Goal: Task Accomplishment & Management: Manage account settings

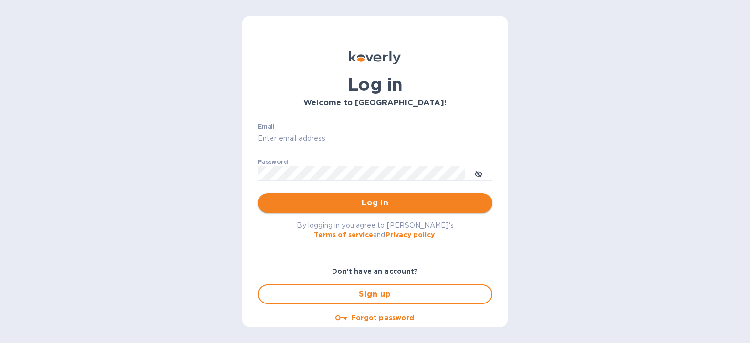
type input "[PERSON_NAME][EMAIL_ADDRESS][DOMAIN_NAME]"
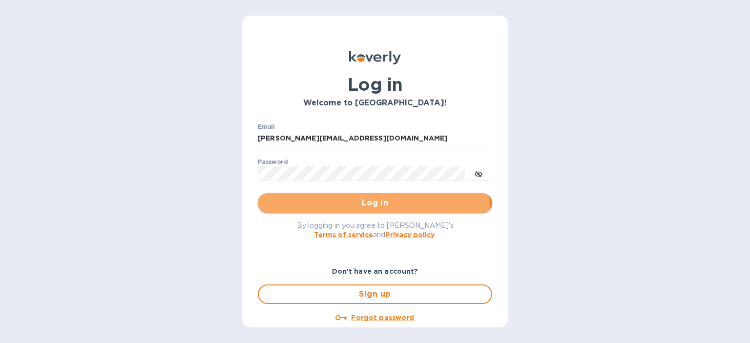
click at [346, 209] on button "Log in" at bounding box center [375, 203] width 234 height 20
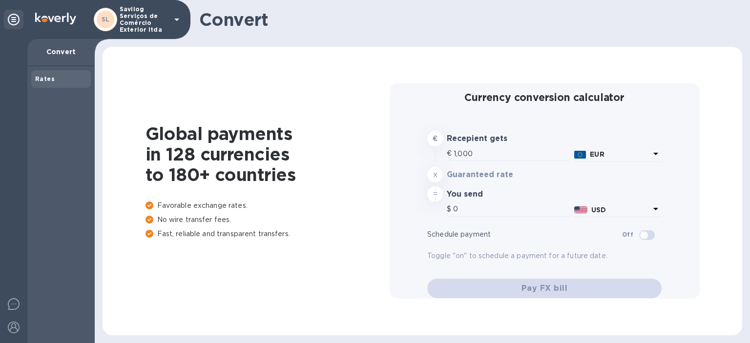
type input "1,177.97"
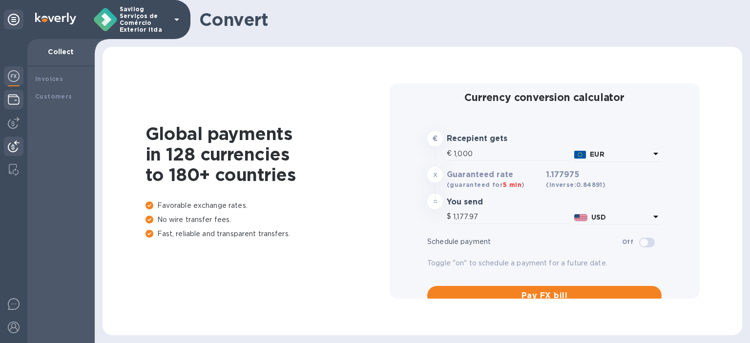
click at [10, 92] on div at bounding box center [14, 100] width 20 height 21
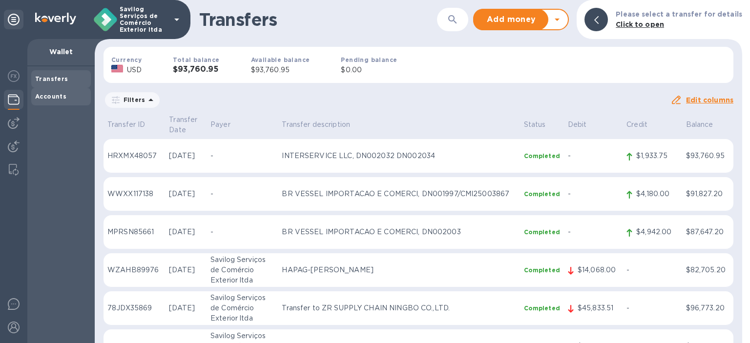
click at [40, 97] on b "Accounts" at bounding box center [50, 96] width 31 height 7
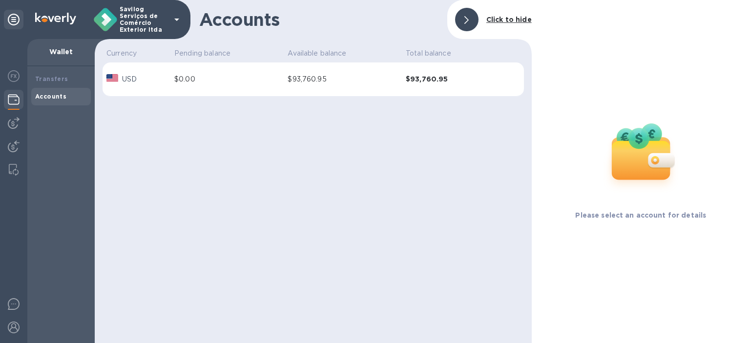
click at [14, 106] on div at bounding box center [14, 100] width 20 height 21
click at [16, 150] on img at bounding box center [14, 147] width 12 height 12
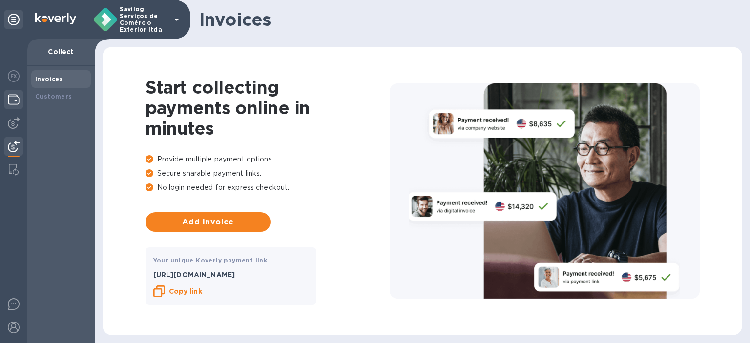
click at [13, 107] on div at bounding box center [14, 100] width 20 height 21
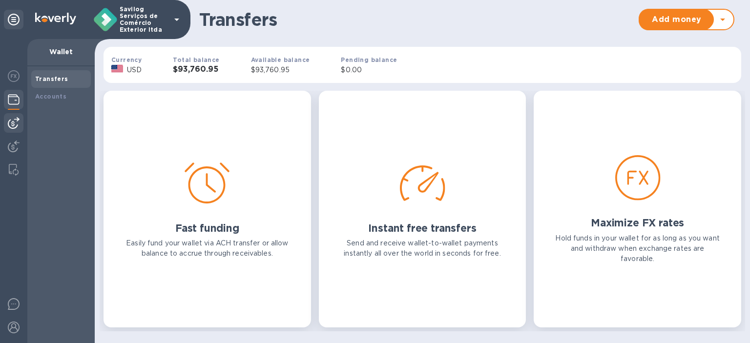
drag, startPoint x: 18, startPoint y: 132, endPoint x: 19, endPoint y: 126, distance: 5.5
click at [19, 131] on div at bounding box center [14, 123] width 20 height 20
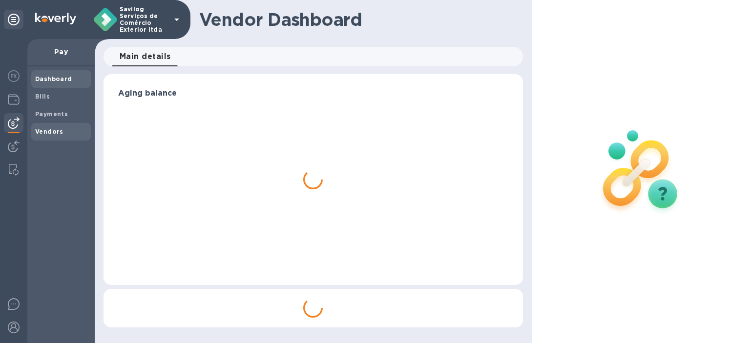
click at [56, 130] on b "Vendors" at bounding box center [49, 131] width 28 height 7
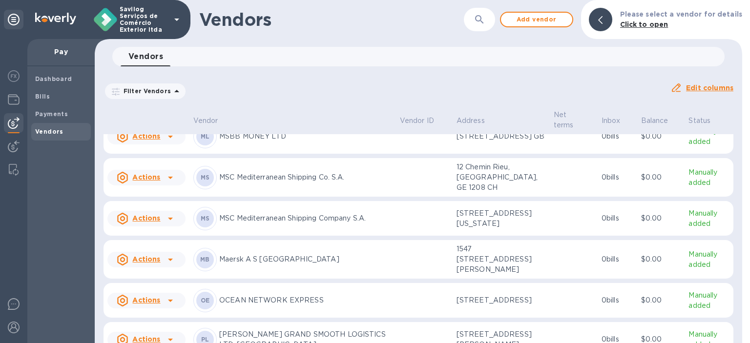
scroll to position [904, 0]
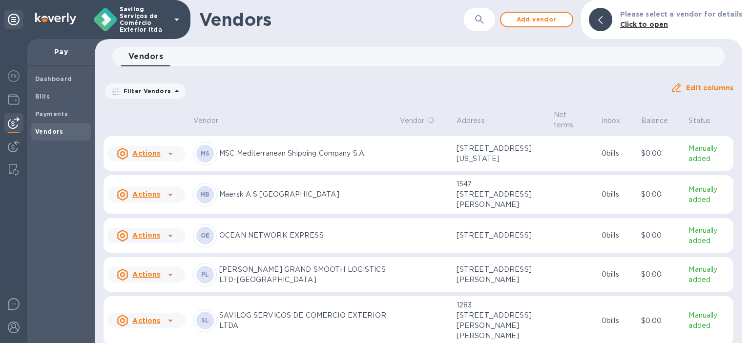
click at [174, 201] on icon at bounding box center [170, 195] width 12 height 12
click at [163, 277] on b "Add new bill" at bounding box center [157, 276] width 45 height 8
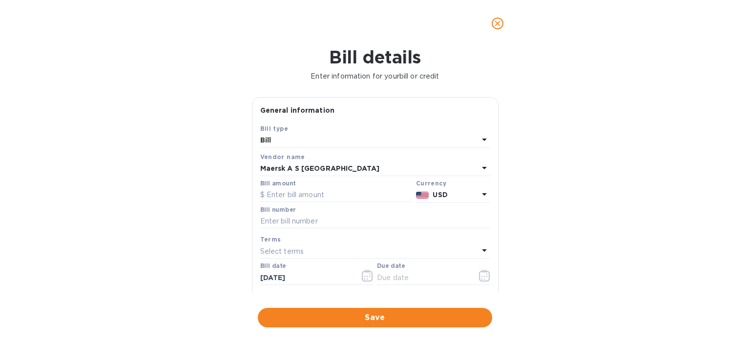
click at [302, 182] on div "Bill amount" at bounding box center [336, 191] width 152 height 22
click at [298, 193] on input "text" at bounding box center [336, 195] width 152 height 15
click at [494, 22] on icon "close" at bounding box center [497, 24] width 10 height 10
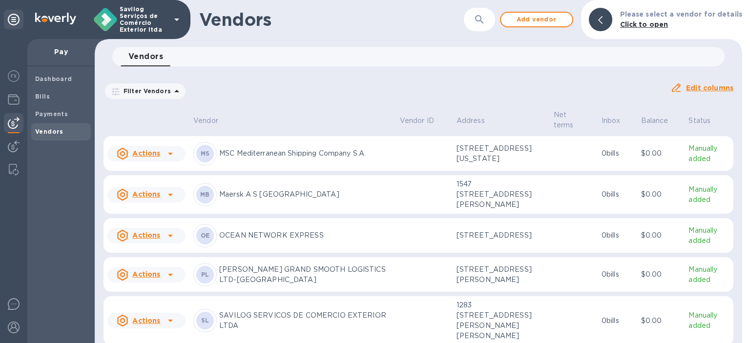
click at [688, 164] on p "Manually added" at bounding box center [708, 153] width 41 height 20
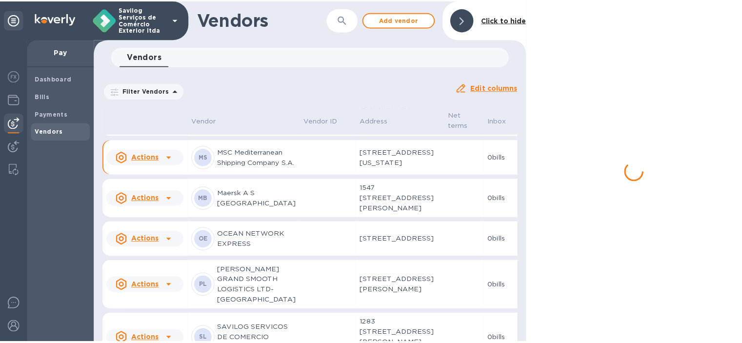
scroll to position [978, 0]
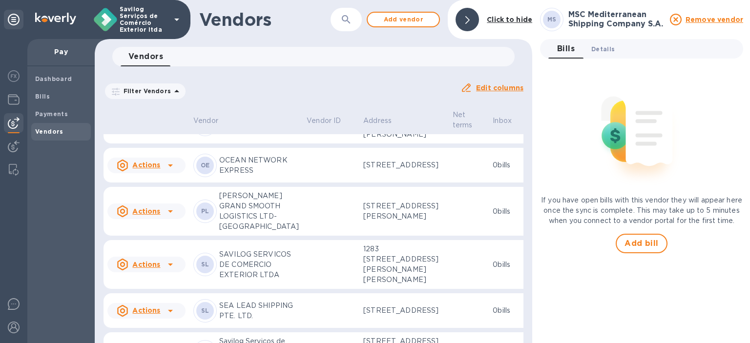
click at [606, 49] on span "Details 0" at bounding box center [602, 49] width 23 height 10
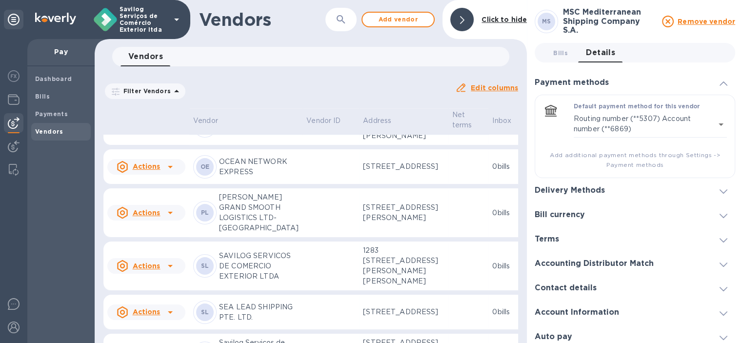
scroll to position [978, 0]
click at [162, 93] on div "Actions" at bounding box center [146, 84] width 82 height 20
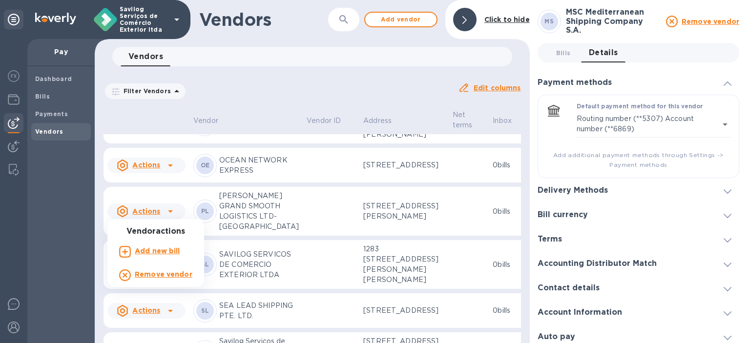
click at [377, 209] on div at bounding box center [375, 171] width 750 height 343
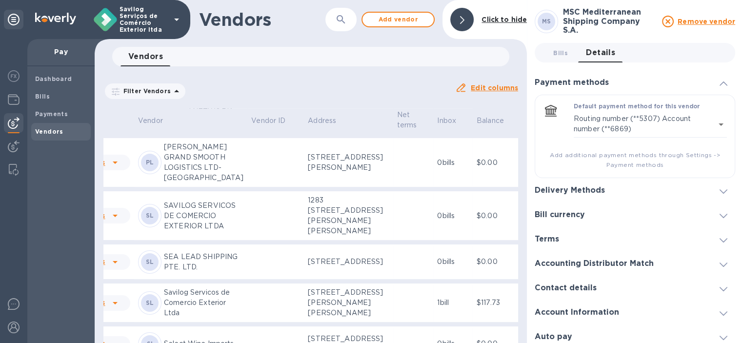
scroll to position [1027, 57]
click at [523, 45] on p "Manually added" at bounding box center [537, 34] width 29 height 20
click at [638, 188] on div "Delivery Methods" at bounding box center [635, 190] width 201 height 24
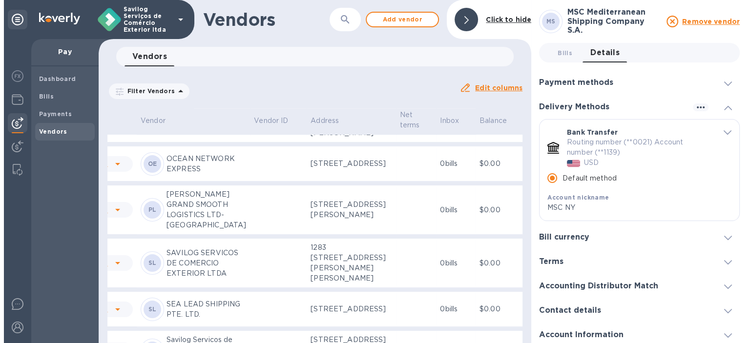
scroll to position [978, 57]
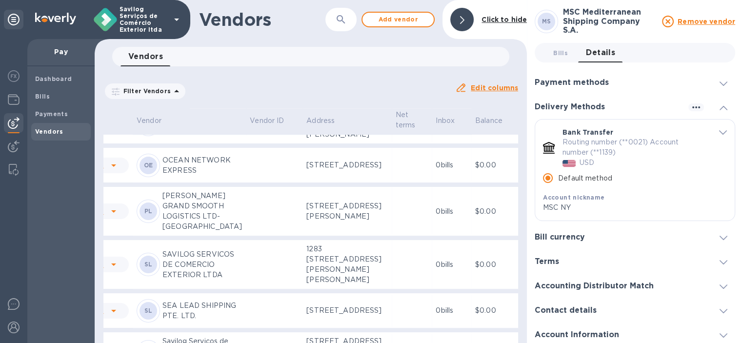
click at [523, 94] on p "Manually added" at bounding box center [537, 83] width 29 height 20
click at [109, 89] on icon at bounding box center [114, 84] width 12 height 12
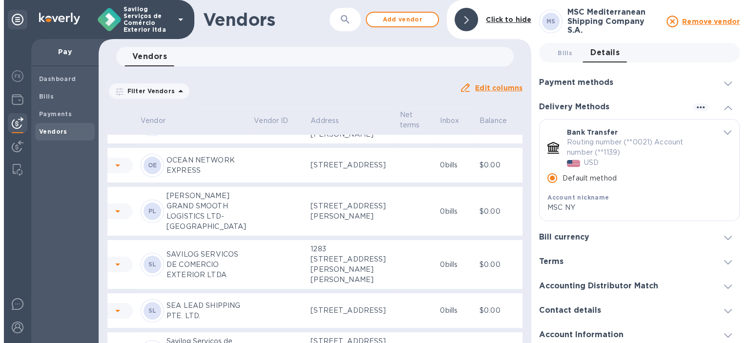
scroll to position [978, 54]
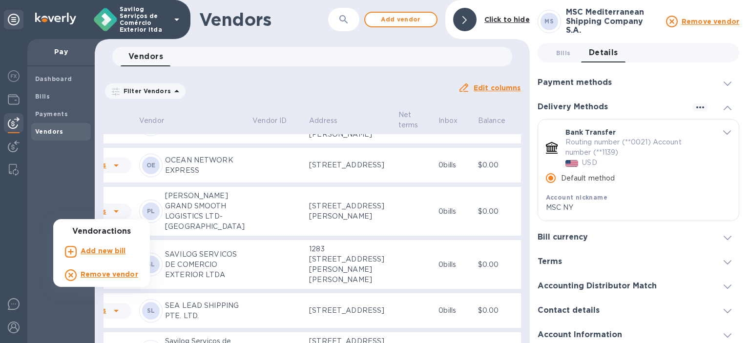
click at [107, 247] on b "Add new bill" at bounding box center [103, 251] width 45 height 8
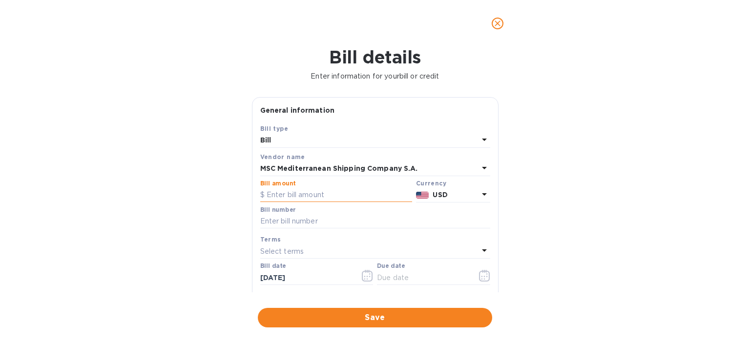
click at [289, 190] on input "text" at bounding box center [336, 195] width 152 height 15
type input "5,700"
click at [345, 220] on input "text" at bounding box center [375, 221] width 230 height 15
click at [479, 281] on icon "button" at bounding box center [484, 276] width 11 height 12
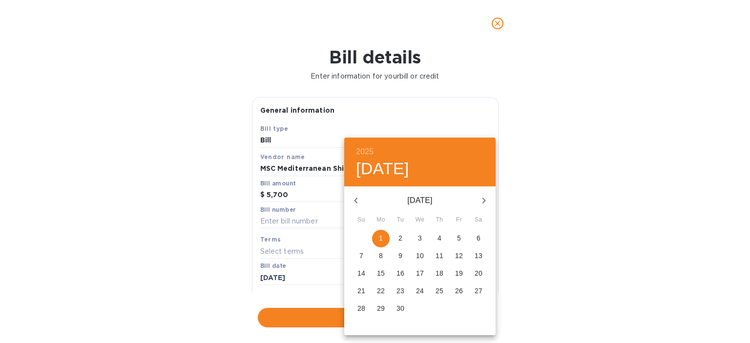
click at [376, 239] on span "1" at bounding box center [381, 238] width 18 height 10
type input "[DATE]"
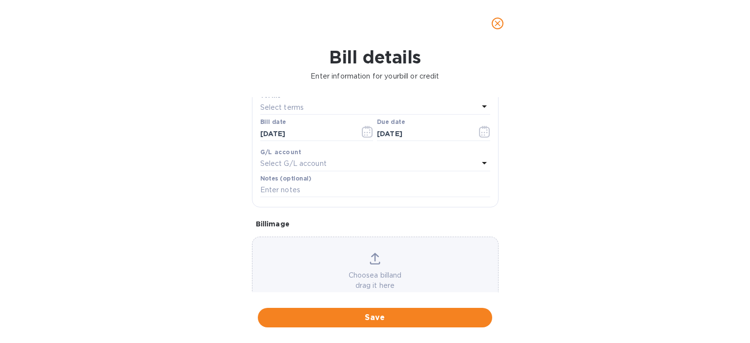
scroll to position [146, 0]
click at [292, 190] on input "text" at bounding box center [375, 188] width 230 height 15
paste input "PRI001143"
click at [296, 190] on input "PRI001143 - CMI25003902" at bounding box center [375, 188] width 230 height 15
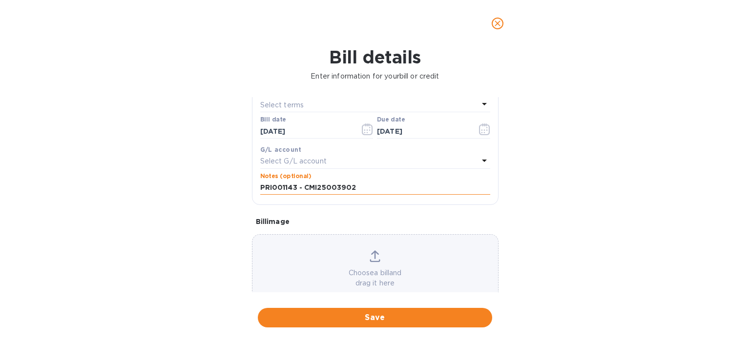
click at [296, 190] on input "PRI001143 - CMI25003902" at bounding box center [375, 188] width 230 height 15
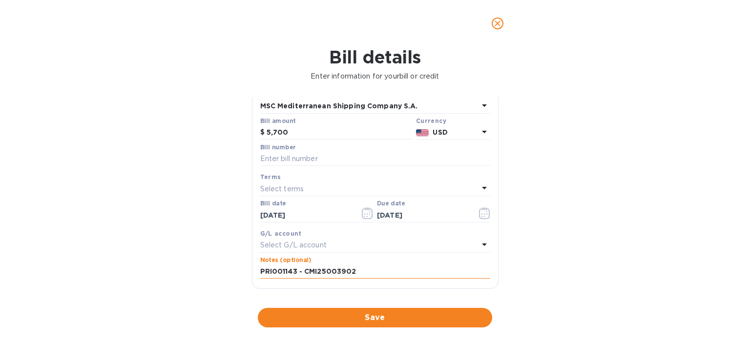
scroll to position [49, 0]
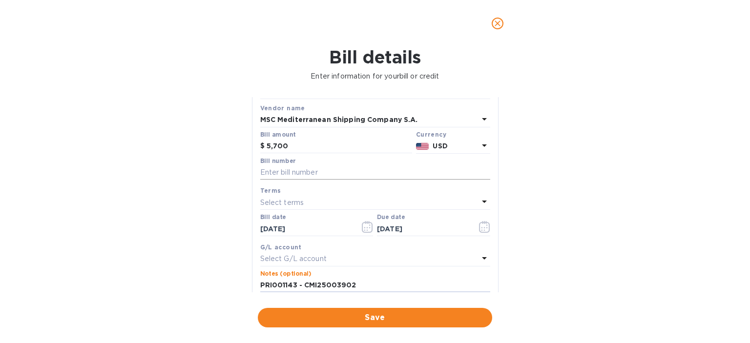
type input "PRI001143 - CMI25003902"
click at [307, 172] on input "text" at bounding box center [375, 172] width 230 height 15
paste input "PRI001143 - CMI25003902"
type input "PRI001143 - CMI25003902"
click at [574, 205] on div "Bill details Enter information for your bill or credit General information Save…" at bounding box center [375, 195] width 750 height 296
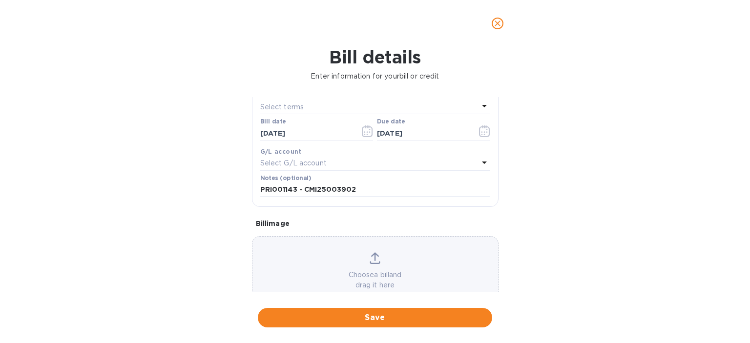
scroll to position [171, 0]
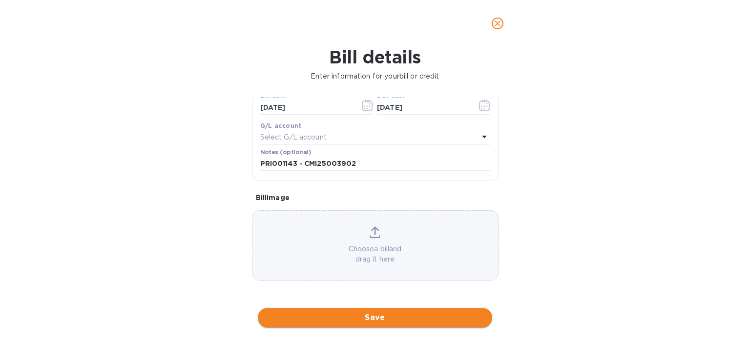
click at [389, 327] on button "Save" at bounding box center [375, 318] width 234 height 20
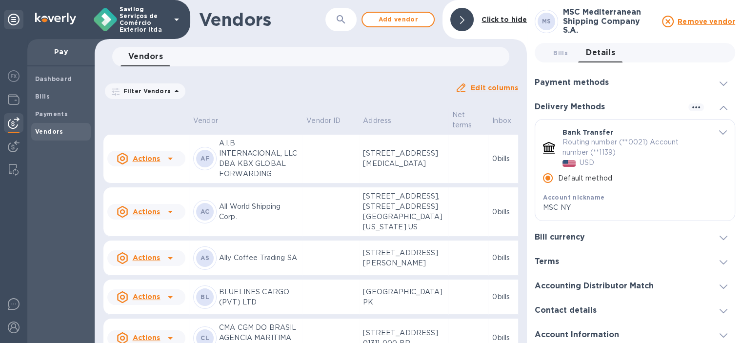
click at [28, 97] on div "Pay Dashboard Bills Payments Vendors" at bounding box center [47, 191] width 95 height 304
click at [46, 97] on b "Bills" at bounding box center [42, 96] width 15 height 7
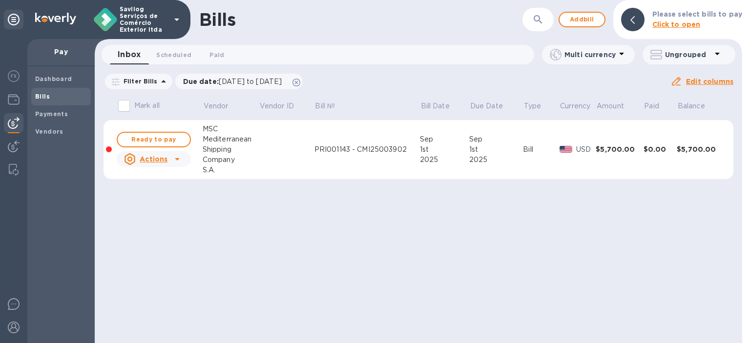
click at [332, 171] on td "PRI001143 - CMI25003902" at bounding box center [366, 150] width 105 height 60
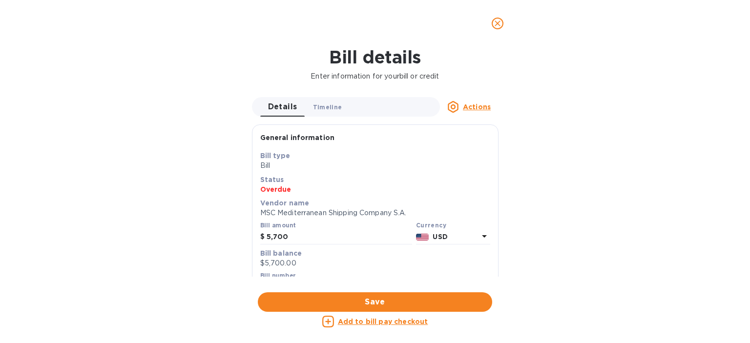
click at [326, 106] on span "Timeline 0" at bounding box center [327, 107] width 29 height 10
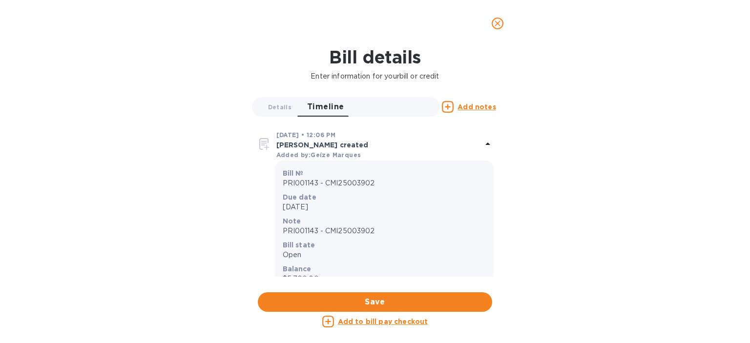
click at [498, 30] on button "close" at bounding box center [497, 23] width 23 height 23
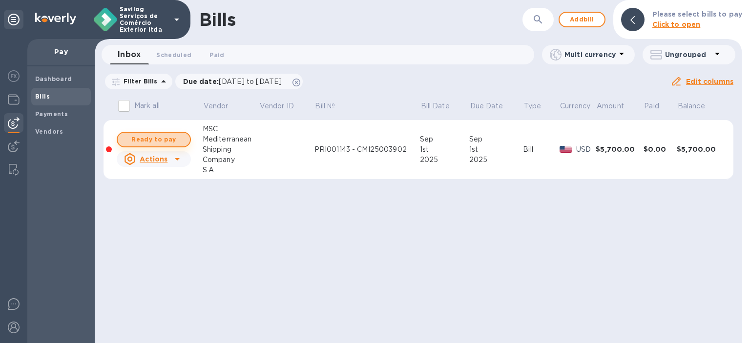
click at [143, 138] on span "Ready to pay" at bounding box center [153, 140] width 57 height 12
checkbox input "true"
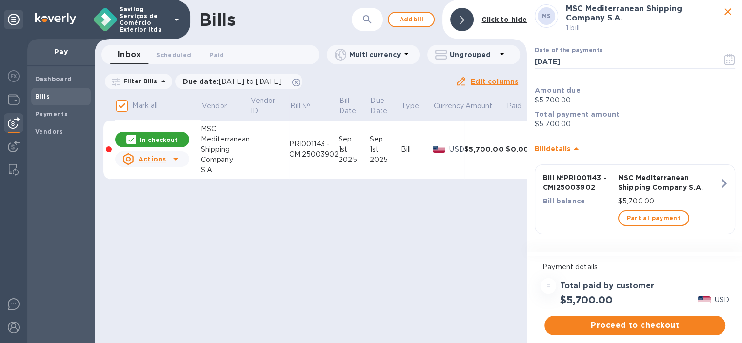
scroll to position [7, 0]
click at [614, 320] on span "Proceed to checkout" at bounding box center [634, 326] width 165 height 12
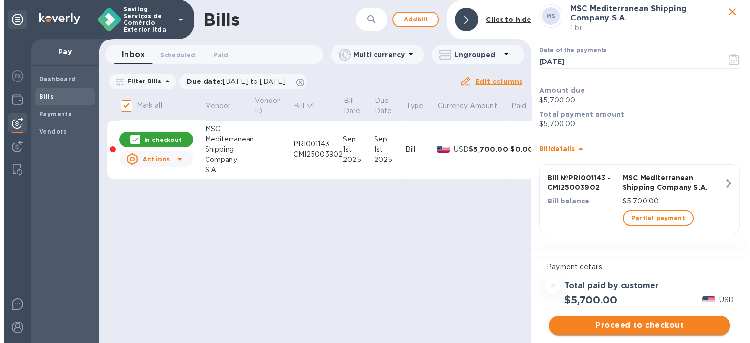
scroll to position [0, 0]
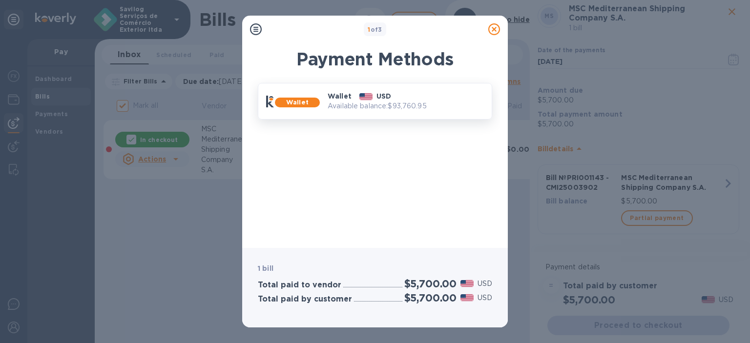
click at [363, 93] on img at bounding box center [365, 96] width 13 height 7
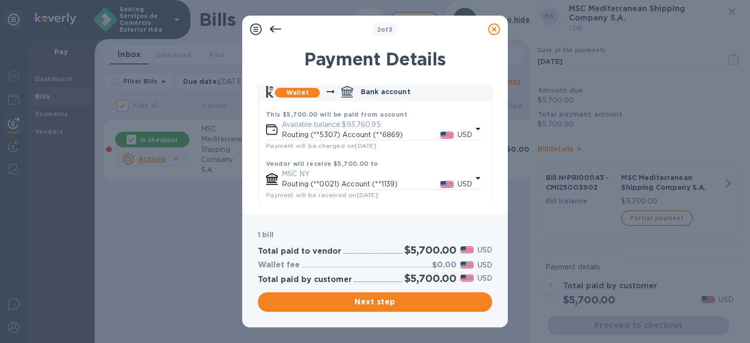
scroll to position [59, 0]
click at [420, 297] on span "Next step" at bounding box center [375, 302] width 219 height 12
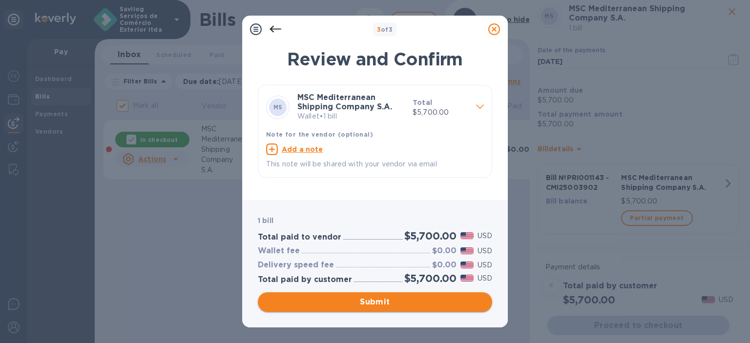
click at [418, 303] on span "Submit" at bounding box center [375, 302] width 219 height 12
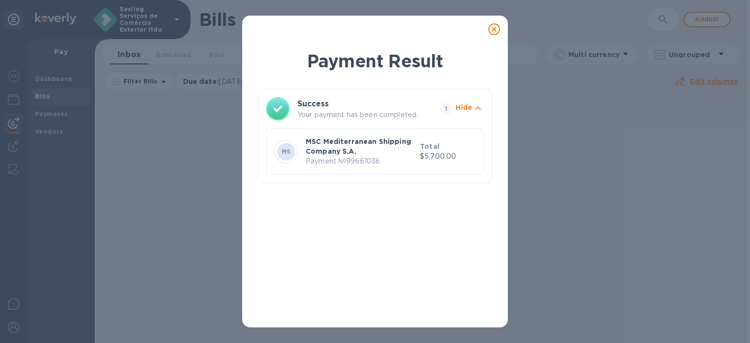
click at [495, 25] on icon at bounding box center [494, 29] width 12 height 12
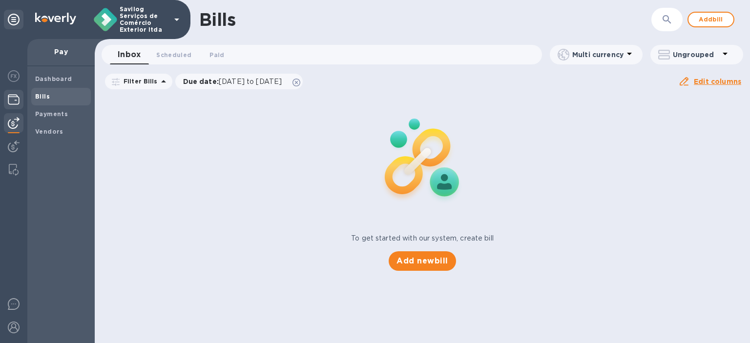
click at [10, 98] on img at bounding box center [14, 100] width 12 height 12
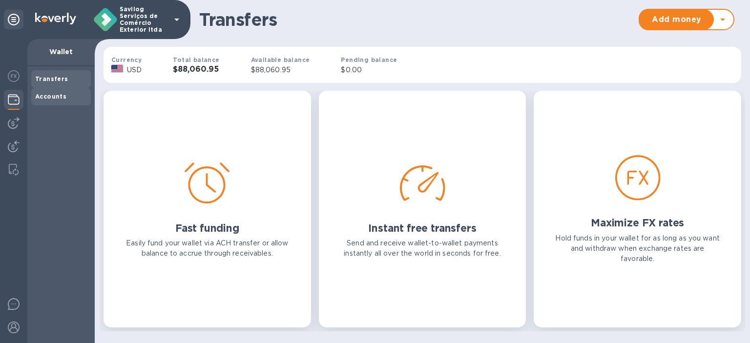
click at [32, 97] on div "Accounts" at bounding box center [61, 97] width 60 height 18
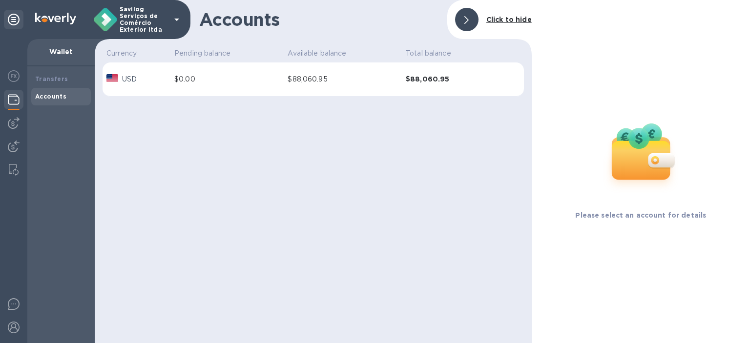
click at [9, 99] on img at bounding box center [14, 100] width 12 height 12
click at [43, 79] on b "Transfers" at bounding box center [51, 78] width 33 height 7
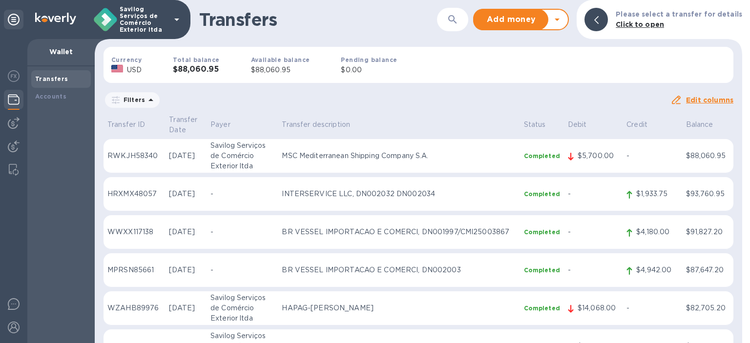
click at [354, 151] on p "MSC Mediterranean Shipping Company S.A." at bounding box center [399, 156] width 234 height 10
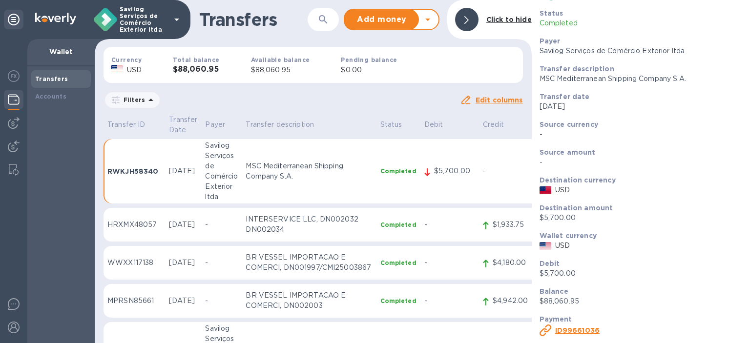
scroll to position [31, 0]
click at [583, 330] on b "ID 99661036" at bounding box center [577, 330] width 44 height 8
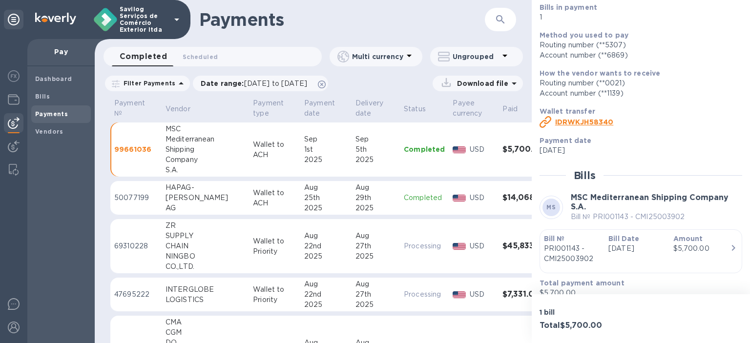
scroll to position [107, 0]
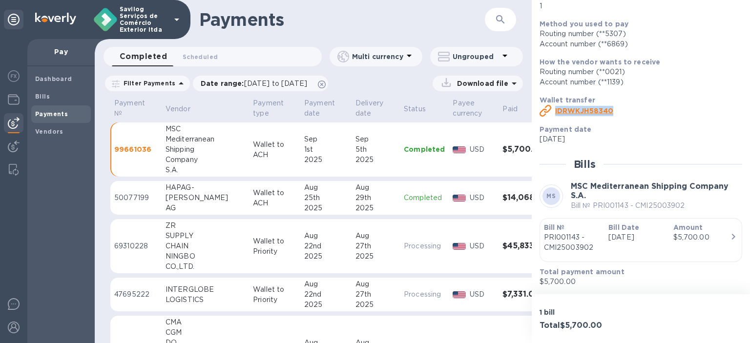
copy b "ID RWKJH58340"
drag, startPoint x: 639, startPoint y: 111, endPoint x: 551, endPoint y: 103, distance: 89.2
click at [551, 103] on div "ID RWKJH58340" at bounding box center [636, 111] width 199 height 16
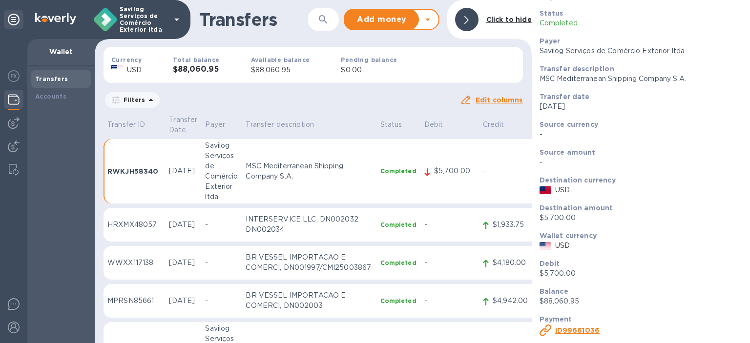
scroll to position [31, 0]
click at [564, 331] on b "ID 99661036" at bounding box center [577, 330] width 44 height 8
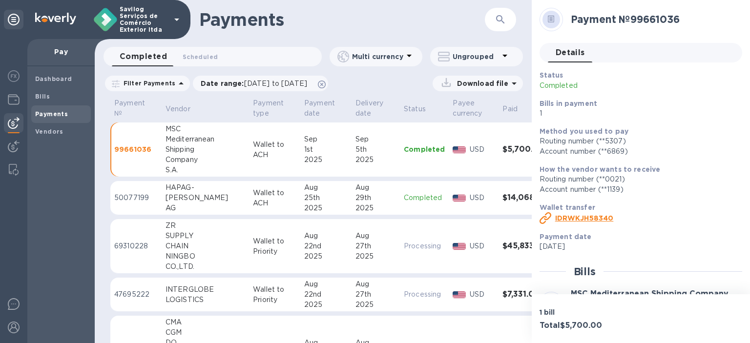
click at [273, 158] on p "Wallet to ACH" at bounding box center [274, 150] width 43 height 20
click at [249, 152] on td "Wallet to ACH" at bounding box center [274, 150] width 51 height 55
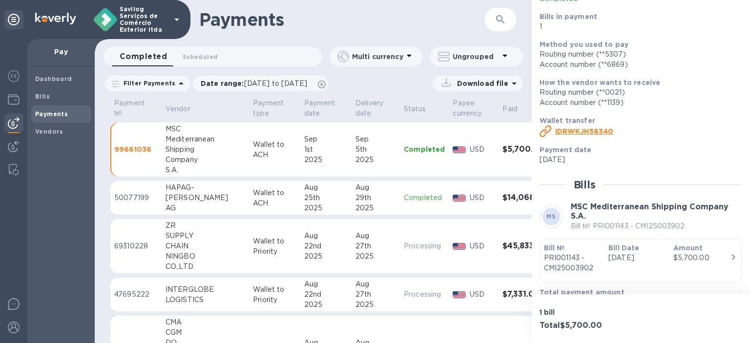
scroll to position [107, 0]
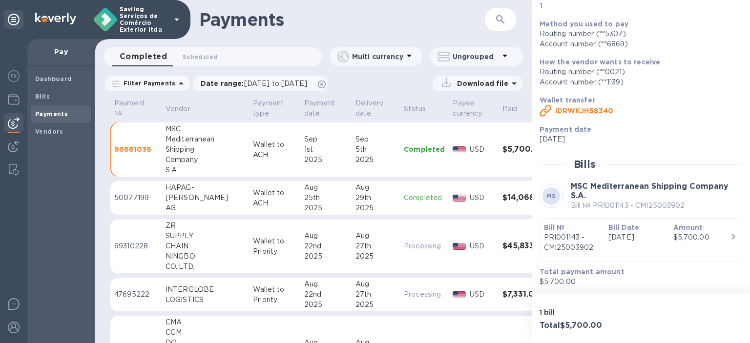
click at [550, 235] on p "PRI001143 - CMI25003902" at bounding box center [572, 242] width 57 height 20
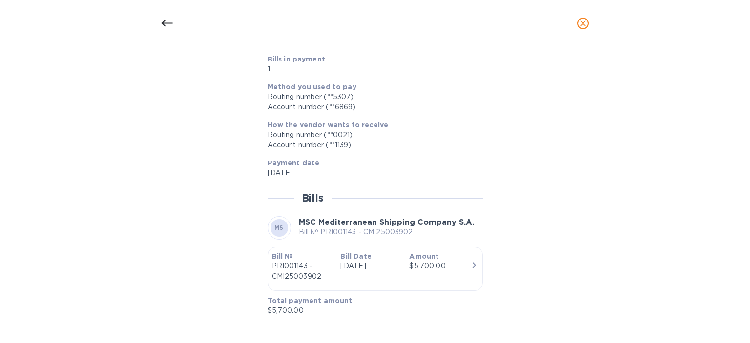
scroll to position [382, 0]
drag, startPoint x: 228, startPoint y: 214, endPoint x: 174, endPoint y: 180, distance: 64.7
click at [174, 180] on div "Bill details MS MSC Mediterranean Shipping Company S.A. Bill № PRI001143 - CMI2…" at bounding box center [375, 186] width 464 height 265
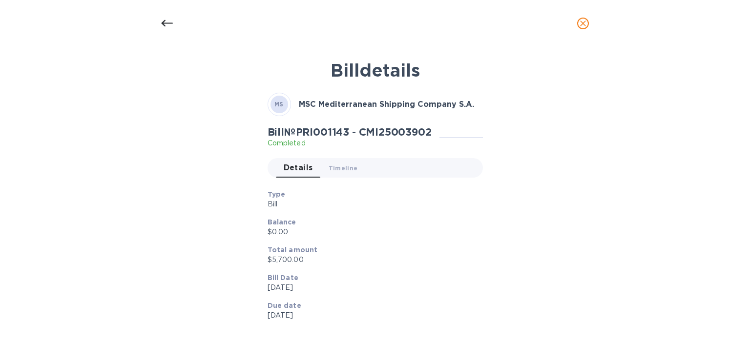
scroll to position [107, 0]
click at [586, 21] on icon "close" at bounding box center [583, 24] width 10 height 10
